Goal: Find specific page/section: Find specific page/section

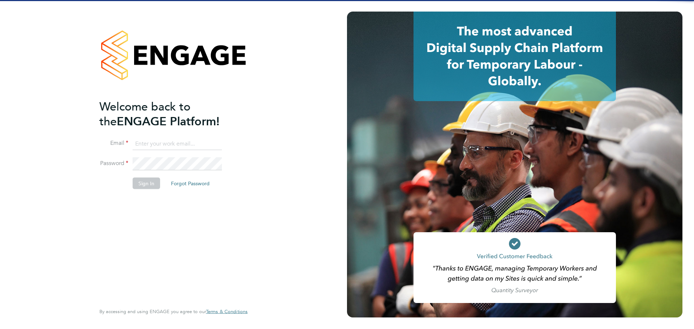
type input "cbedwell@psrsolutions.co.uk"
click at [151, 178] on button "Sign In" at bounding box center [146, 184] width 27 height 12
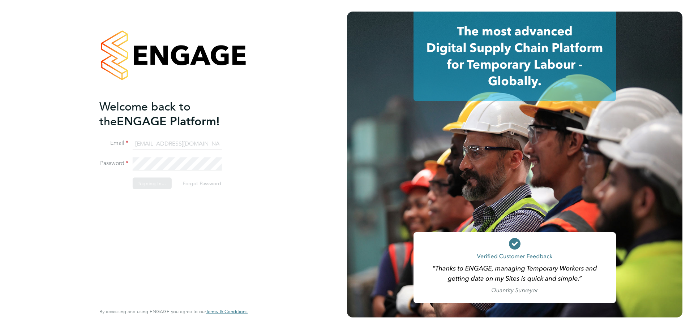
click at [152, 182] on div "Sorry, we are having problems connecting to our services." at bounding box center [173, 164] width 347 height 329
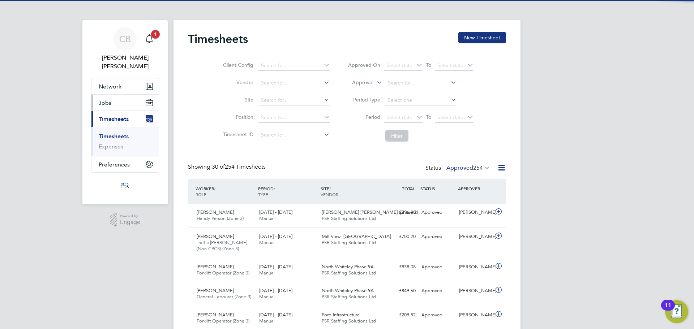
click at [123, 99] on button "Jobs" at bounding box center [124, 103] width 67 height 16
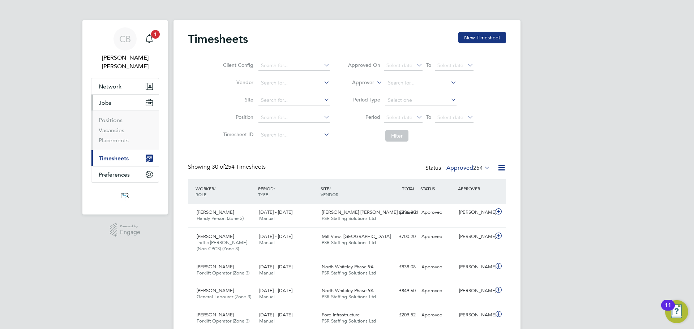
click at [119, 127] on li "Vacancies" at bounding box center [126, 132] width 54 height 10
click at [119, 137] on link "Placements" at bounding box center [114, 140] width 30 height 7
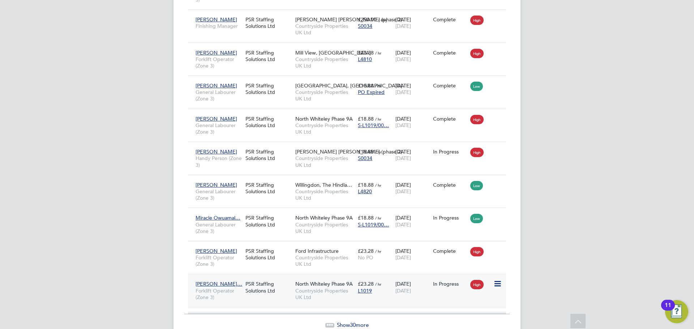
click at [274, 277] on div "PSR Staffing Solutions Ltd" at bounding box center [268, 287] width 50 height 20
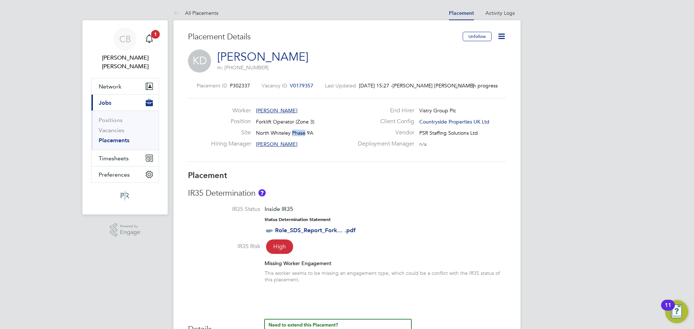
drag, startPoint x: 291, startPoint y: 134, endPoint x: 303, endPoint y: 134, distance: 12.3
click at [303, 134] on span "North Whiteley Phase 9A" at bounding box center [284, 133] width 57 height 7
drag, startPoint x: 312, startPoint y: 133, endPoint x: 289, endPoint y: 133, distance: 22.4
click at [284, 133] on span "North Whiteley Phase 9A" at bounding box center [284, 133] width 57 height 7
click at [292, 133] on span "North Whiteley Phase 9A" at bounding box center [284, 133] width 57 height 7
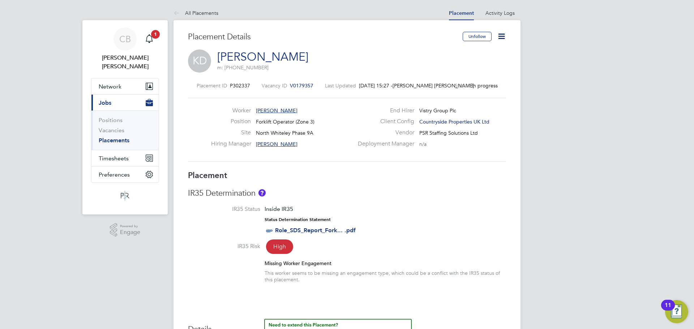
click at [299, 133] on span "North Whiteley Phase 9A" at bounding box center [284, 133] width 57 height 7
click at [356, 132] on label "Vendor" at bounding box center [383, 133] width 61 height 8
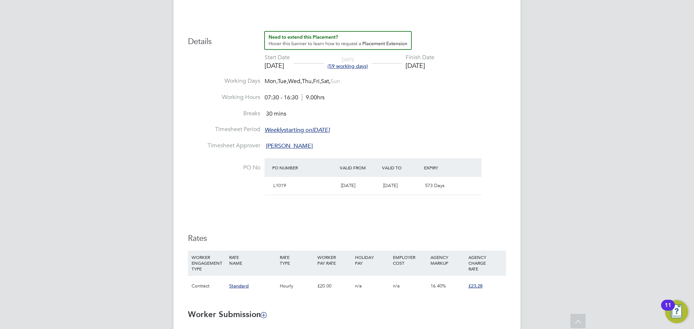
scroll to position [434, 0]
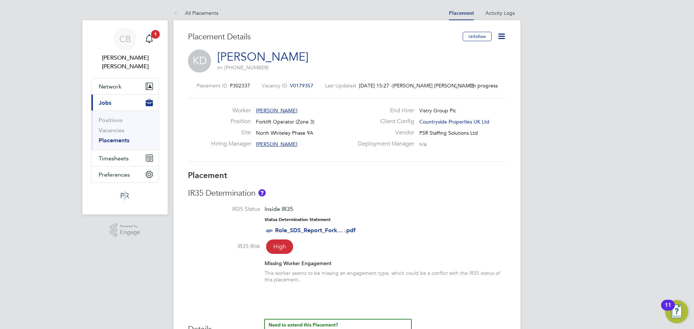
click at [334, 139] on div "Site North Whiteley Phase 9A" at bounding box center [282, 134] width 142 height 11
